Goal: Complete application form: Complete application form

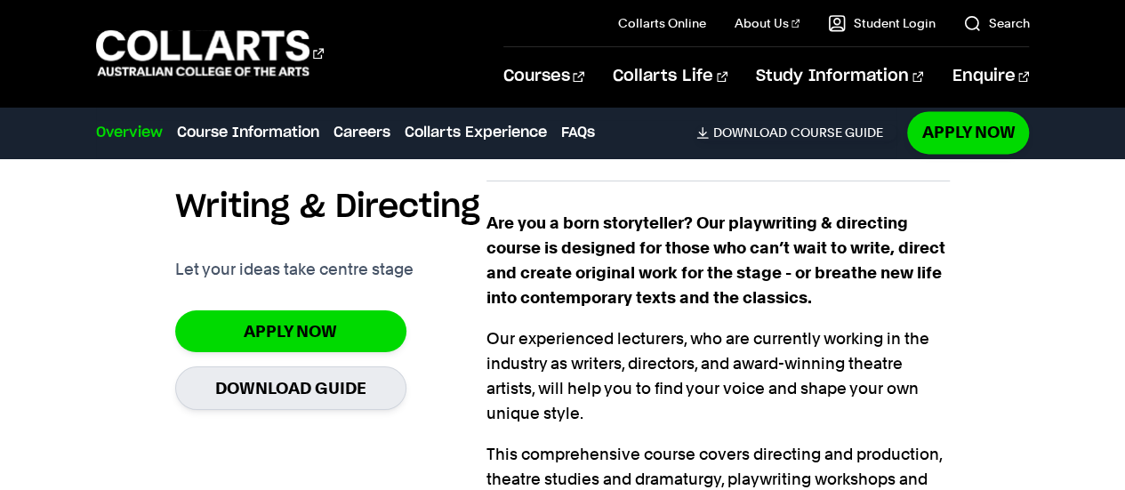
scroll to position [1184, 0]
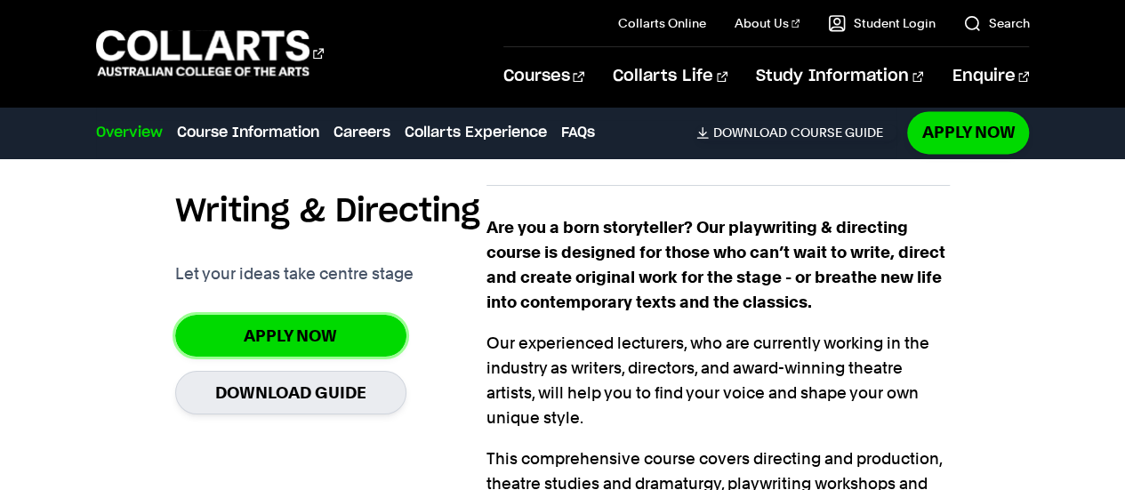
click at [322, 315] on link "Apply Now" at bounding box center [290, 336] width 231 height 42
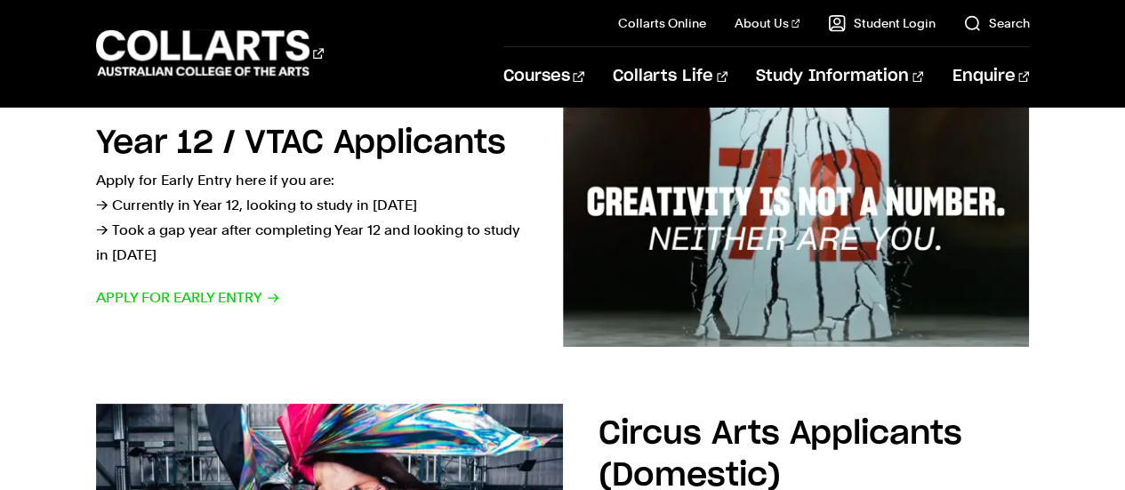
scroll to position [644, 0]
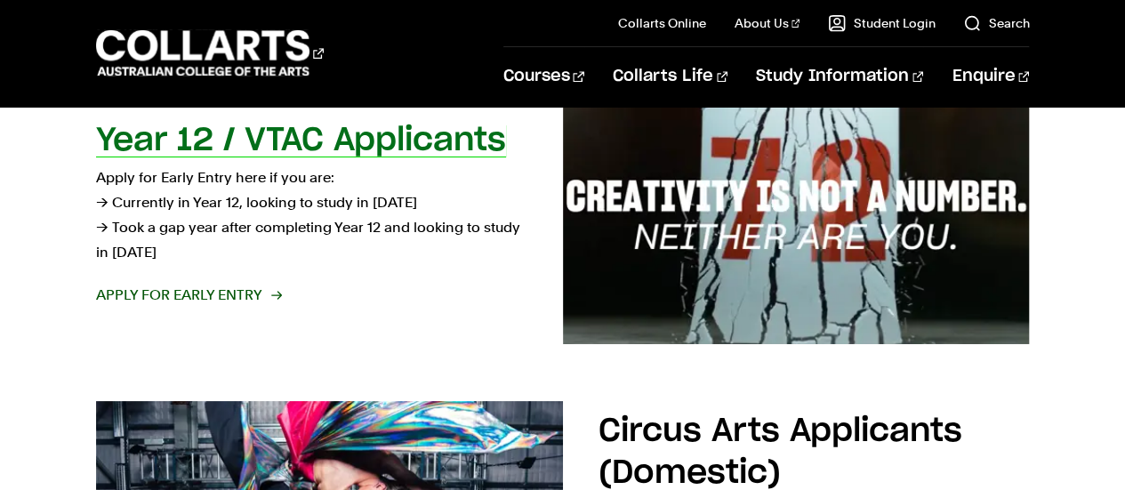
click at [459, 166] on p "Apply for Early Entry here if you are: → Currently in Year 12, looking to study…" at bounding box center [311, 215] width 431 height 100
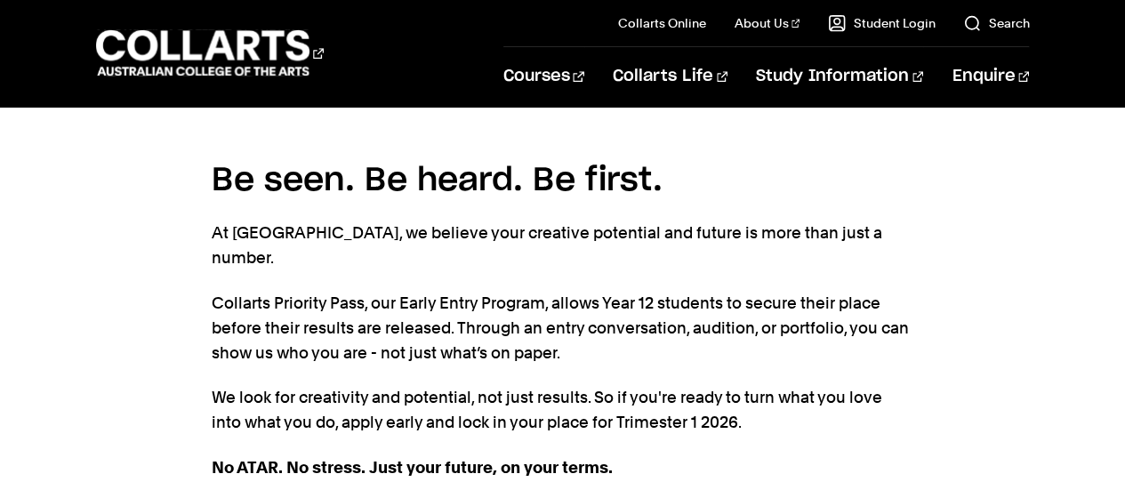
scroll to position [351, 0]
